Goal: Check status: Check status

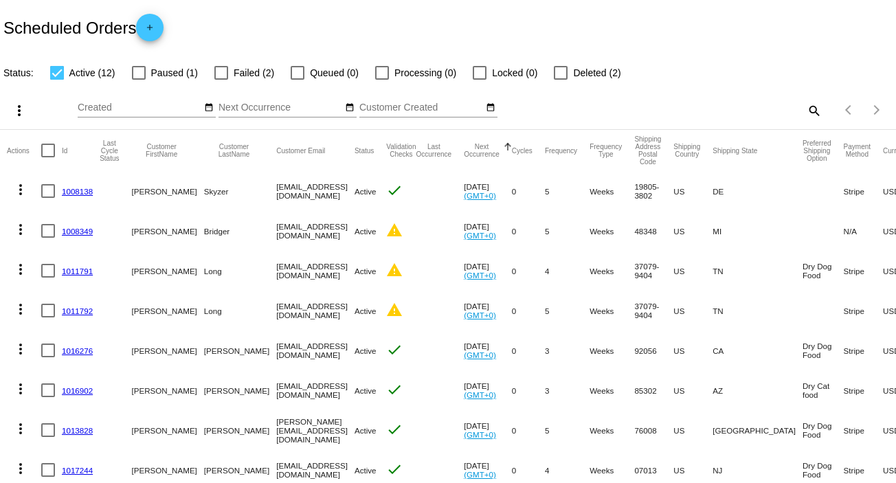
scroll to position [91, 0]
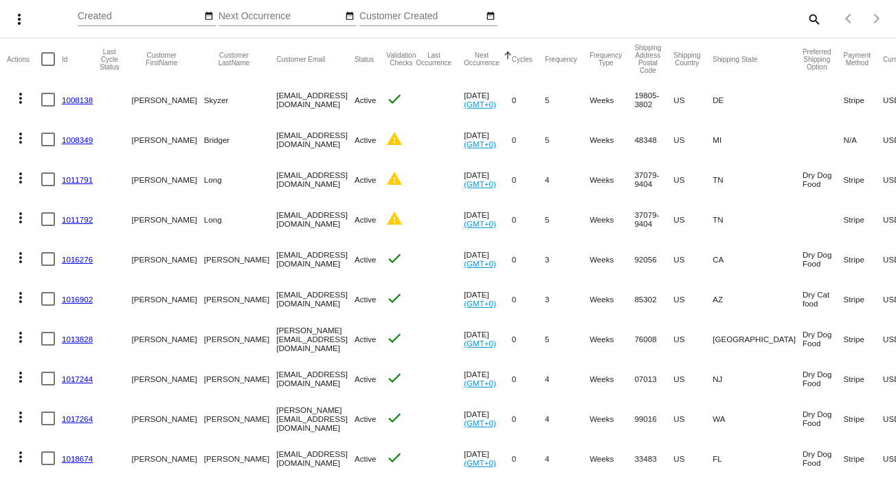
click at [76, 96] on link "1008138" at bounding box center [77, 99] width 31 height 9
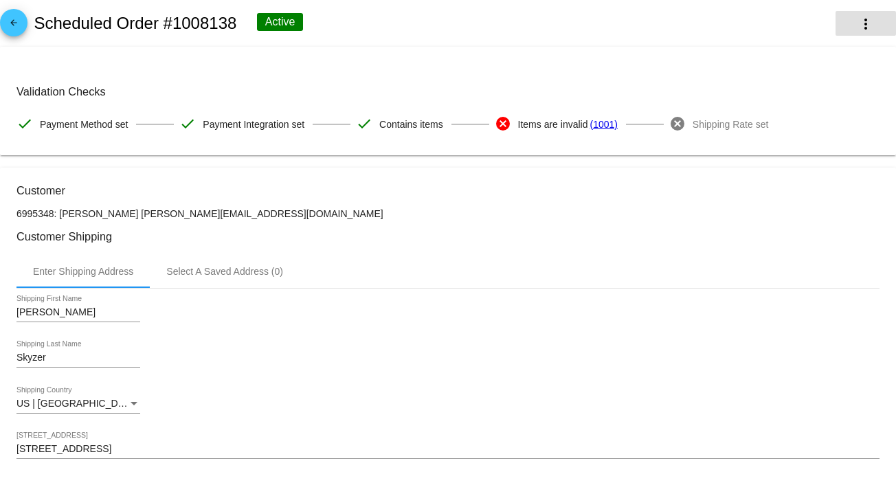
click at [857, 24] on mat-icon "more_vert" at bounding box center [865, 24] width 16 height 16
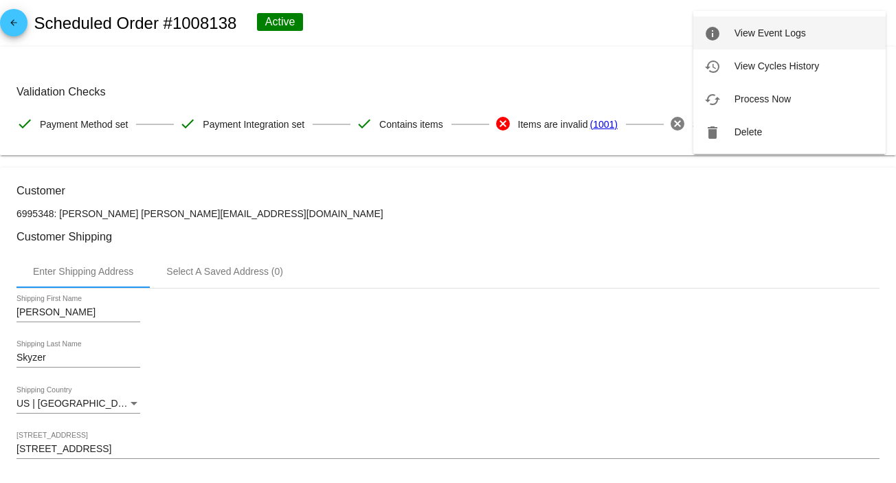
click at [813, 34] on button "info View Event Logs" at bounding box center [789, 32] width 192 height 33
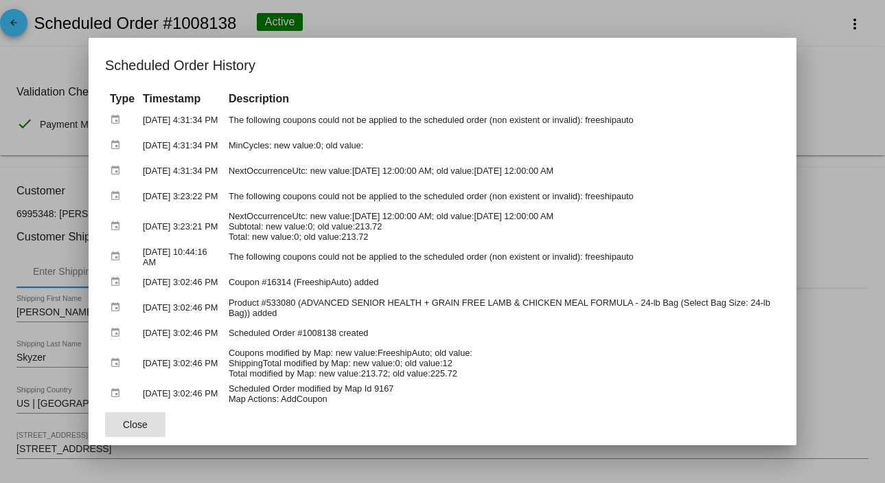
drag, startPoint x: 141, startPoint y: 422, endPoint x: 137, endPoint y: 416, distance: 7.1
click at [141, 422] on span "Close" at bounding box center [135, 424] width 25 height 11
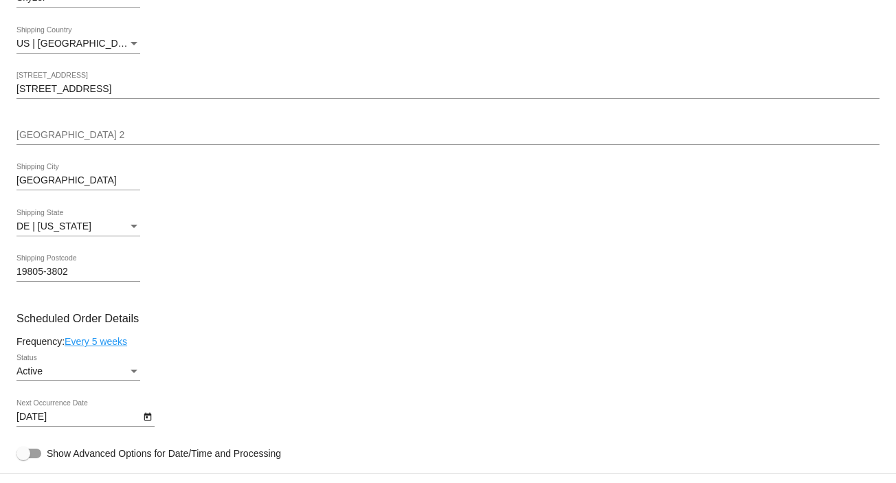
scroll to position [366, 0]
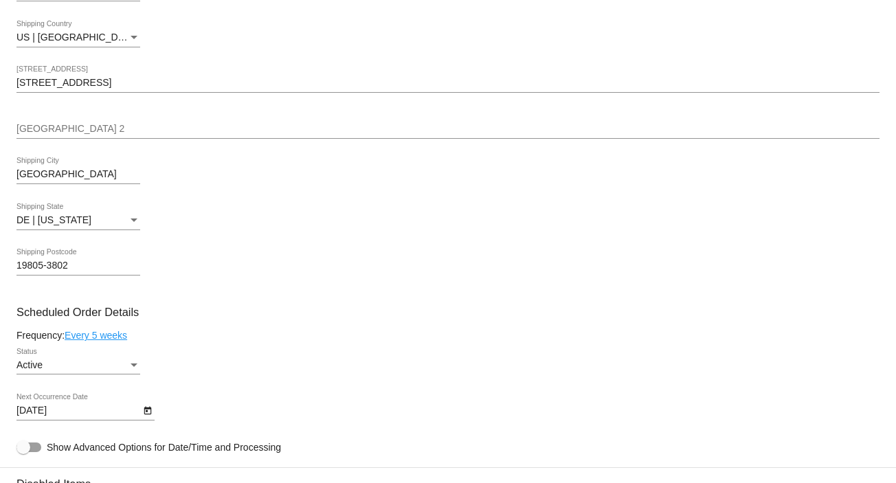
click at [42, 414] on body "arrow_back Scheduled Order #1008138 Active more_vert Validation Checks check Pa…" at bounding box center [448, 241] width 896 height 483
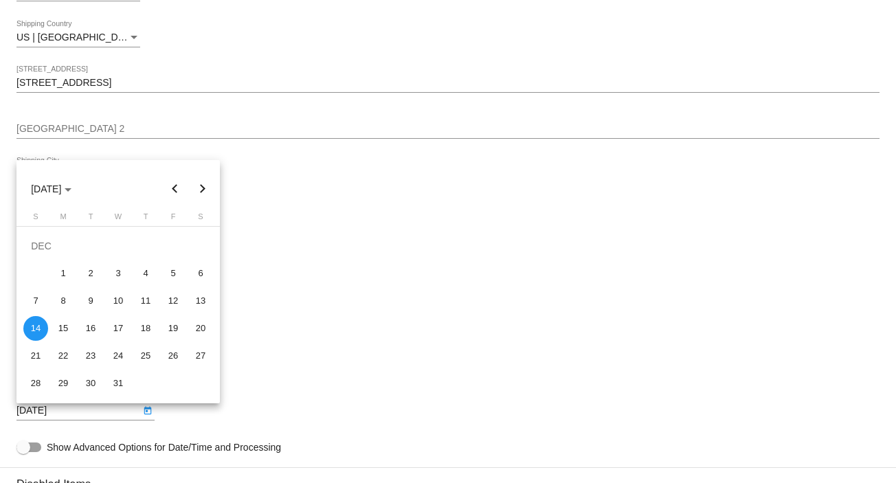
click at [176, 187] on button "Previous month" at bounding box center [174, 188] width 27 height 27
click at [199, 296] on div "15" at bounding box center [200, 300] width 25 height 25
type input "[DATE]"
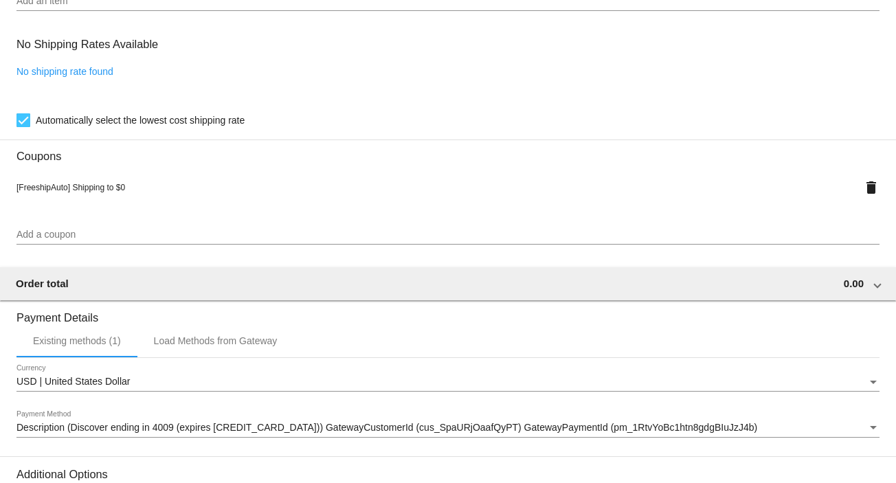
scroll to position [1157, 0]
